Goal: Task Accomplishment & Management: Manage account settings

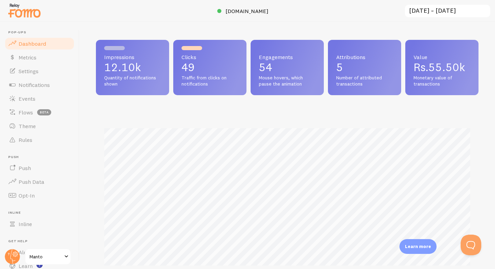
scroll to position [8, 0]
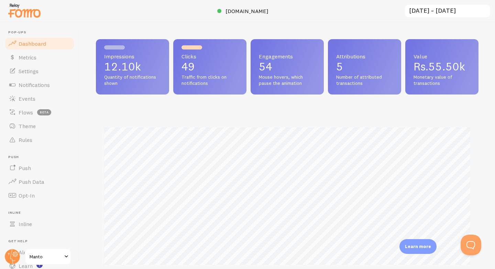
click at [426, 66] on span "Rs.55.50k" at bounding box center [440, 66] width 52 height 13
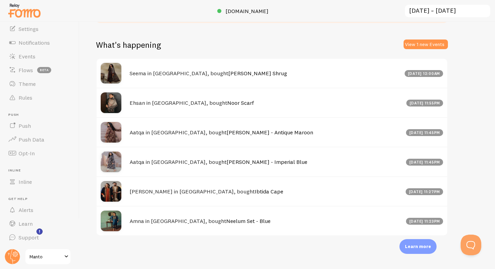
scroll to position [33, 0]
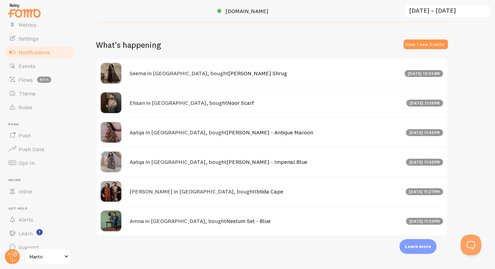
click at [39, 49] on span "Notifications" at bounding box center [34, 52] width 31 height 7
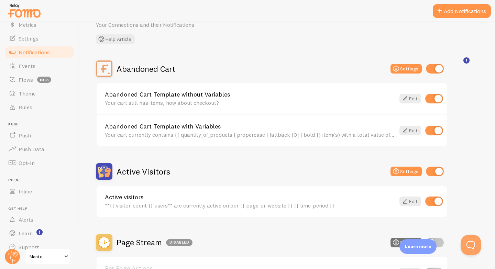
scroll to position [53, 0]
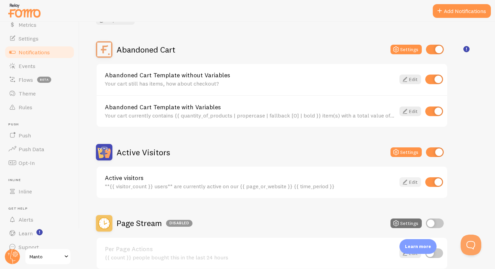
click at [409, 185] on link "Edit" at bounding box center [411, 182] width 22 height 10
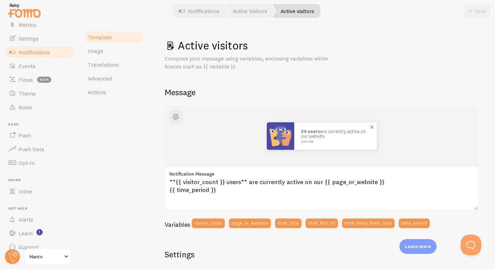
click at [281, 137] on img at bounding box center [281, 136] width 28 height 28
click at [179, 120] on span "button" at bounding box center [176, 117] width 8 height 8
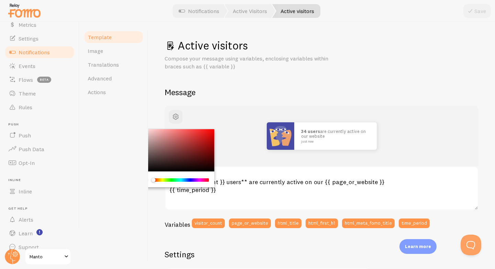
click at [190, 180] on div "Chrome color picker" at bounding box center [181, 179] width 55 height 3
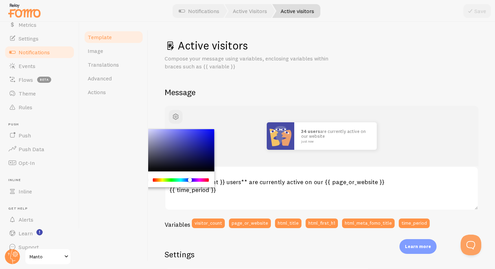
click at [174, 181] on div "Chrome color picker" at bounding box center [181, 179] width 55 height 3
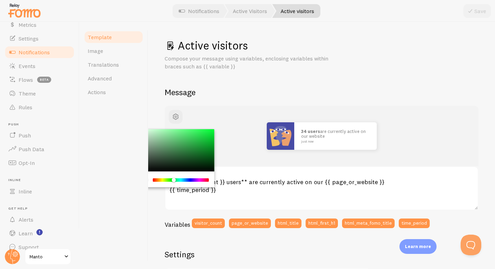
click at [154, 179] on div "Chrome color picker" at bounding box center [181, 179] width 55 height 3
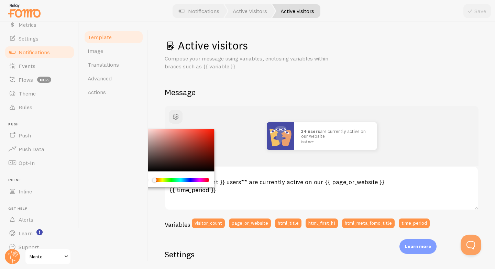
click at [154, 179] on div "Chrome color picker" at bounding box center [154, 180] width 4 height 4
click at [113, 176] on div "Template Image Translations Advanced Actions" at bounding box center [113, 145] width 69 height 247
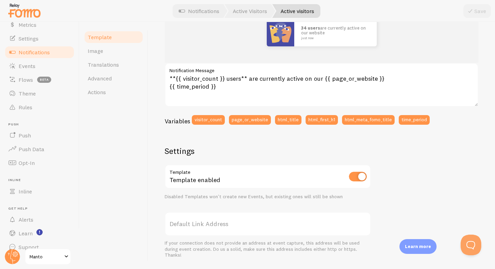
scroll to position [88, 0]
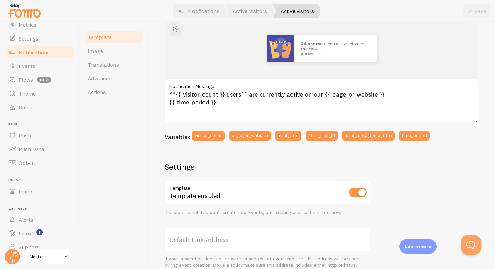
click at [362, 194] on input "checkbox" at bounding box center [358, 193] width 18 height 10
checkbox input "true"
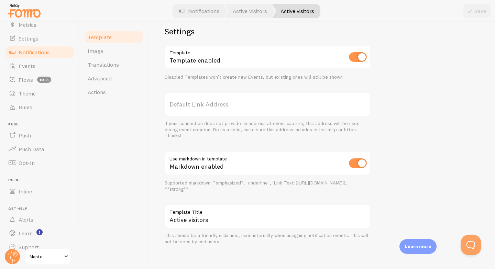
scroll to position [228, 0]
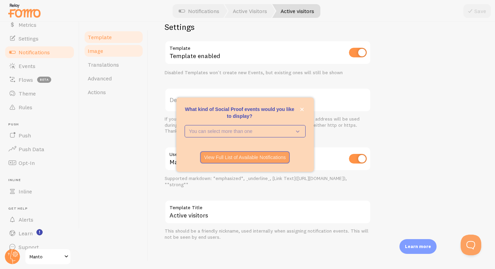
click at [110, 52] on link "Image" at bounding box center [114, 51] width 60 height 14
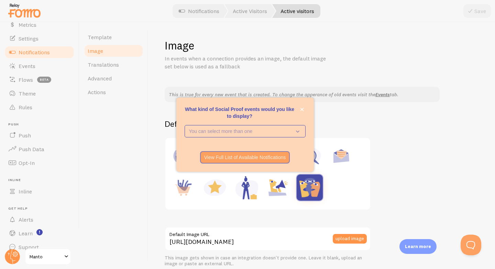
click at [366, 180] on div at bounding box center [268, 173] width 197 height 63
click at [303, 112] on button "close," at bounding box center [301, 109] width 7 height 7
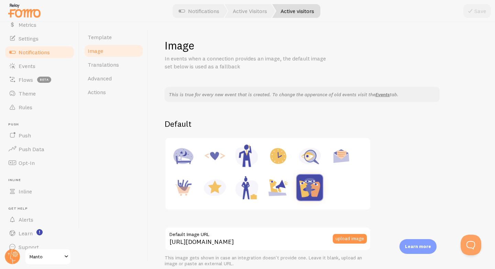
click at [225, 191] on img at bounding box center [215, 188] width 26 height 26
type input "[URL][DOMAIN_NAME]"
click at [475, 17] on button "Save" at bounding box center [478, 11] width 28 height 14
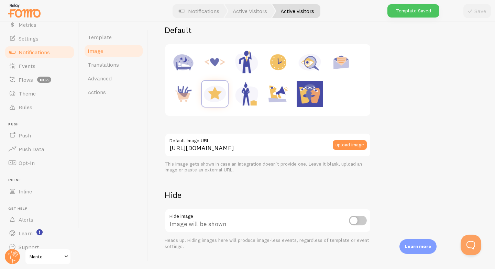
scroll to position [107, 0]
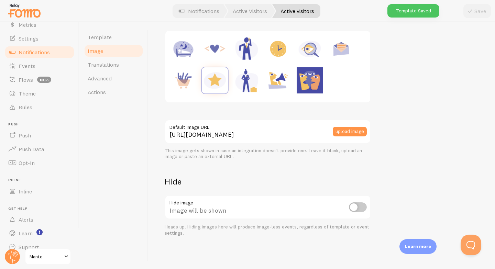
click at [360, 206] on input "checkbox" at bounding box center [358, 208] width 18 height 10
checkbox input "true"
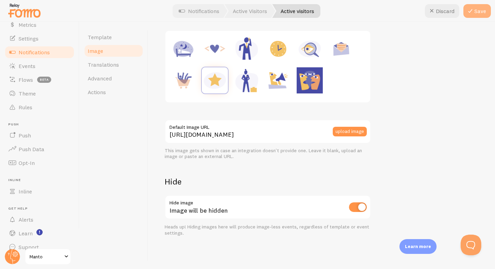
click at [474, 14] on icon at bounding box center [470, 11] width 8 height 8
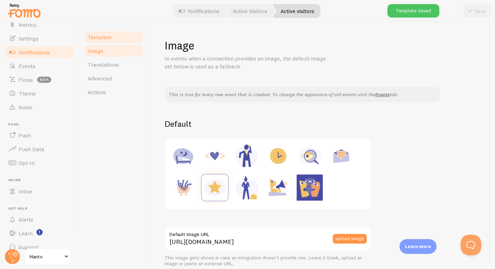
click at [109, 41] on link "Template" at bounding box center [114, 37] width 60 height 14
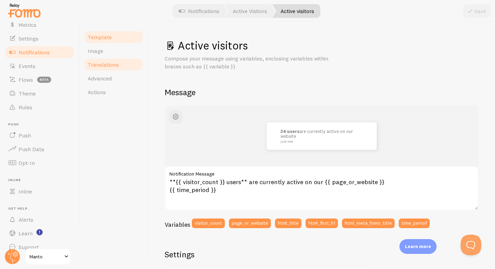
click at [109, 69] on link "Translations" at bounding box center [114, 65] width 60 height 14
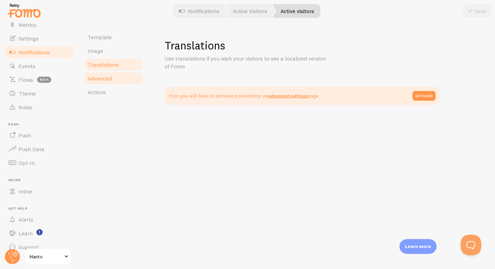
click at [110, 80] on span "Advanced" at bounding box center [100, 78] width 24 height 7
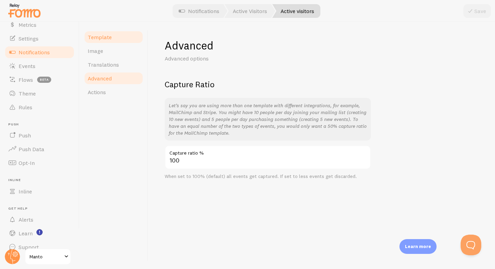
click at [98, 40] on span "Template" at bounding box center [100, 37] width 24 height 7
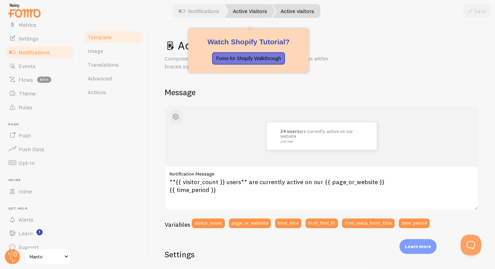
click at [250, 16] on link "Active Visitors" at bounding box center [250, 11] width 51 height 14
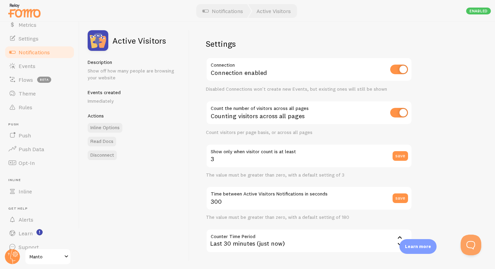
click at [39, 55] on span "Notifications" at bounding box center [34, 52] width 31 height 7
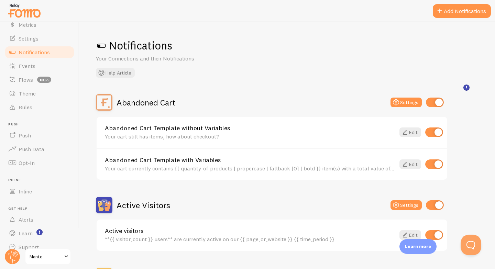
scroll to position [73, 0]
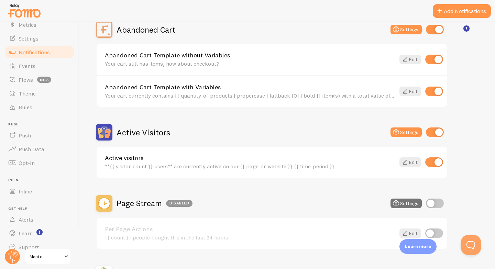
click at [438, 164] on input "checkbox" at bounding box center [434, 162] width 18 height 10
checkbox input "false"
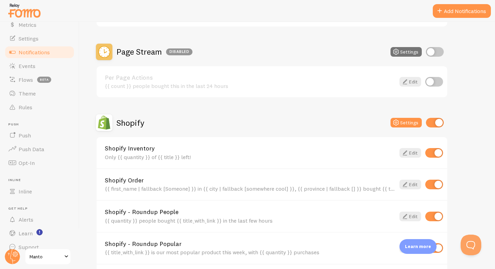
scroll to position [0, 0]
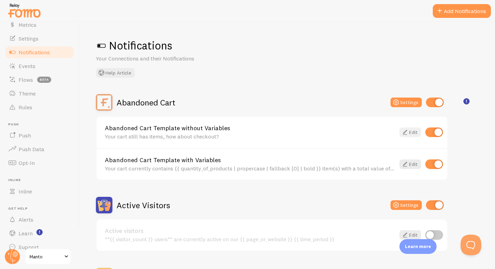
click at [412, 132] on link "Edit" at bounding box center [411, 133] width 22 height 10
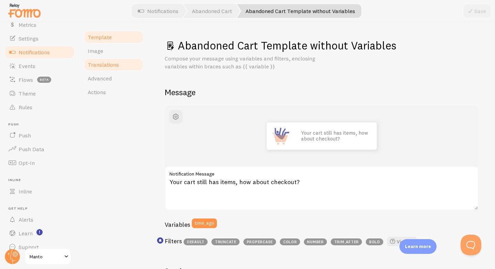
click at [127, 58] on link "Translations" at bounding box center [114, 65] width 60 height 14
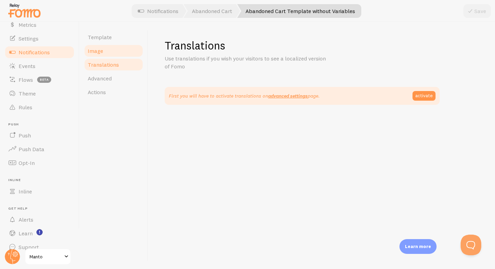
click at [101, 47] on span "Image" at bounding box center [95, 50] width 15 height 7
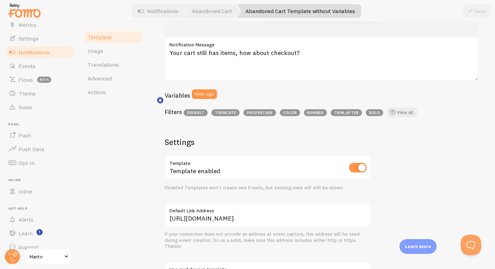
scroll to position [194, 0]
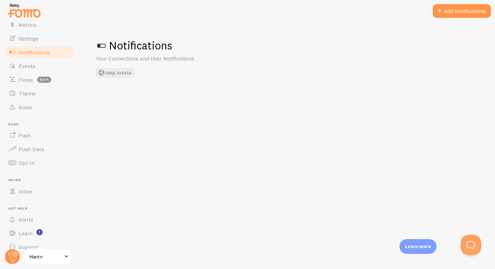
checkbox input "false"
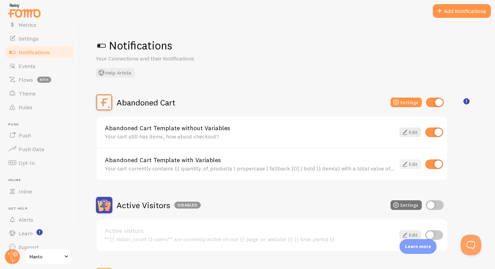
click at [410, 165] on link "Edit" at bounding box center [411, 165] width 22 height 10
click at [412, 131] on link "Edit" at bounding box center [411, 133] width 22 height 10
